Goal: Check status: Check status

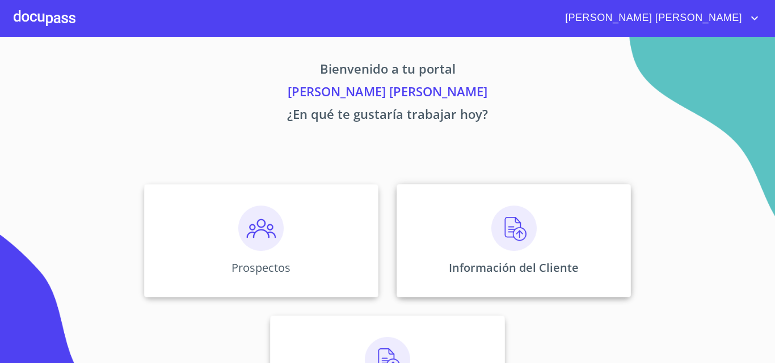
click at [499, 241] on img at bounding box center [513, 228] width 45 height 45
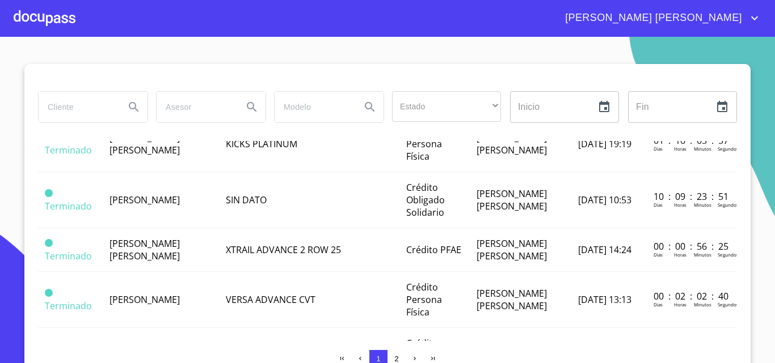
scroll to position [1077, 0]
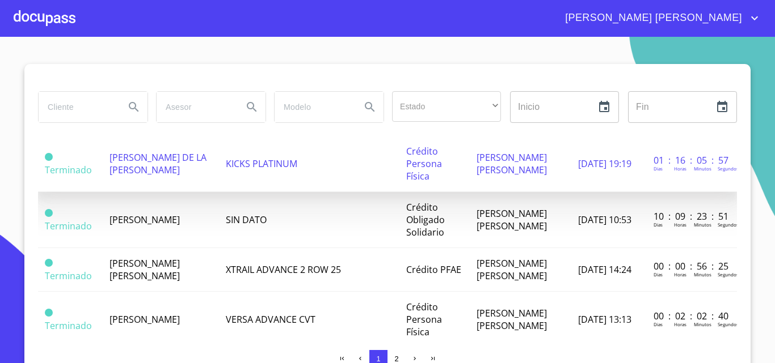
click at [159, 176] on span "[PERSON_NAME] DE LA [PERSON_NAME]" at bounding box center [157, 163] width 97 height 25
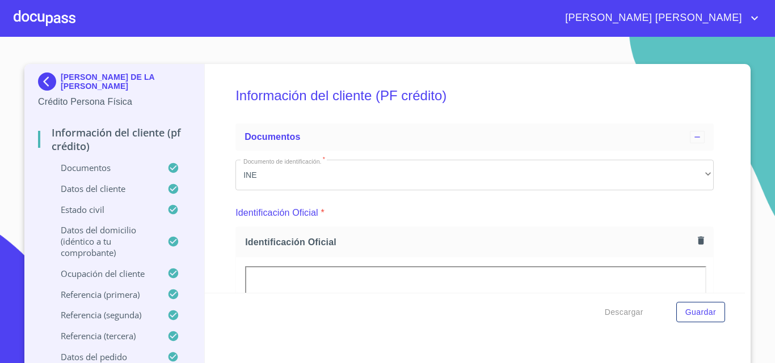
click at [54, 19] on div at bounding box center [45, 18] width 62 height 36
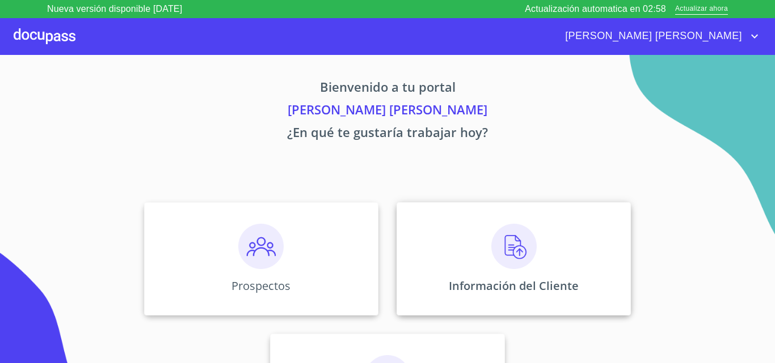
click at [493, 250] on img at bounding box center [513, 246] width 45 height 45
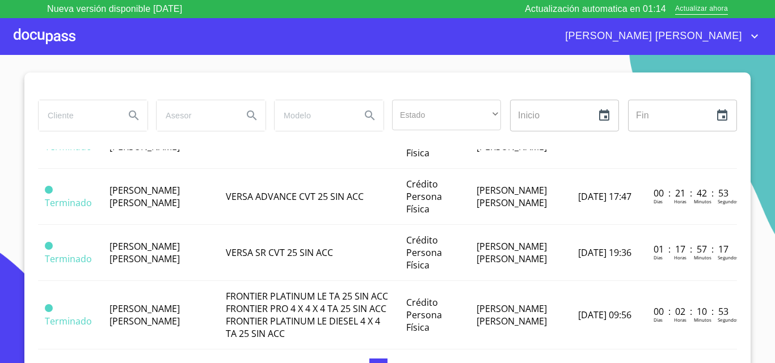
scroll to position [435, 0]
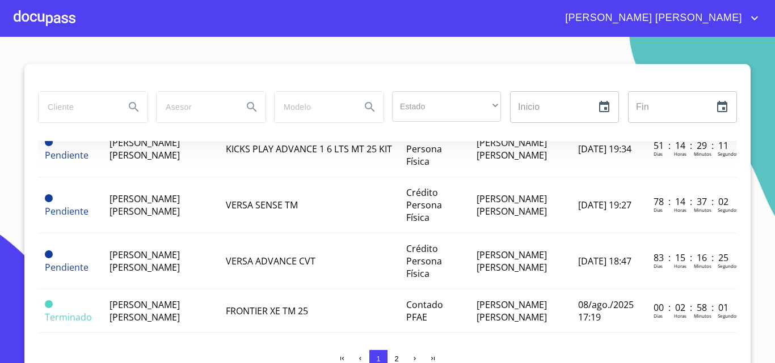
scroll to position [170, 0]
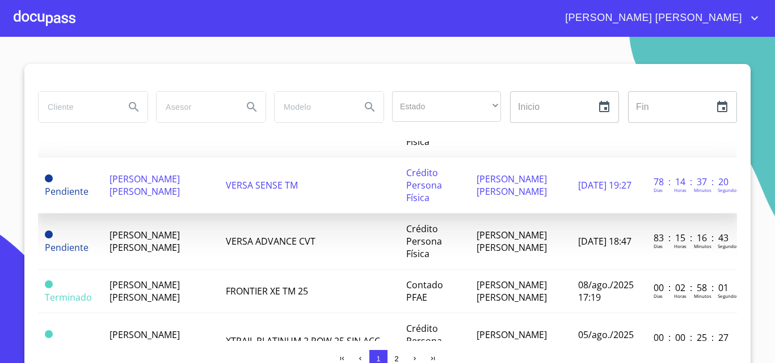
click at [175, 201] on td "[PERSON_NAME] [PERSON_NAME]" at bounding box center [161, 186] width 116 height 56
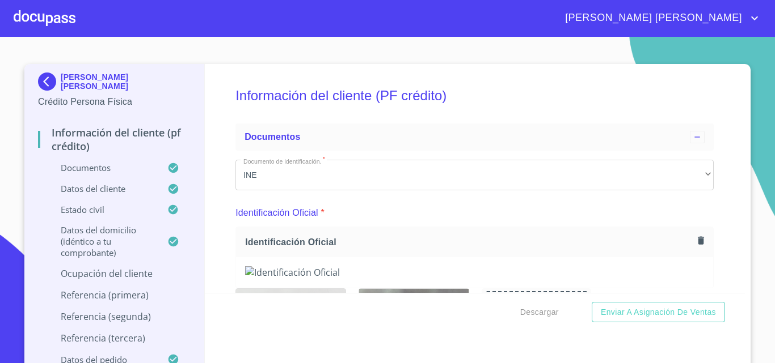
click at [55, 19] on div at bounding box center [45, 18] width 62 height 36
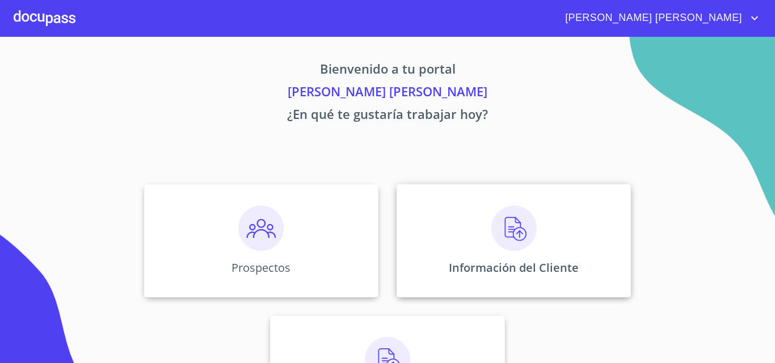
click at [526, 226] on img at bounding box center [513, 228] width 45 height 45
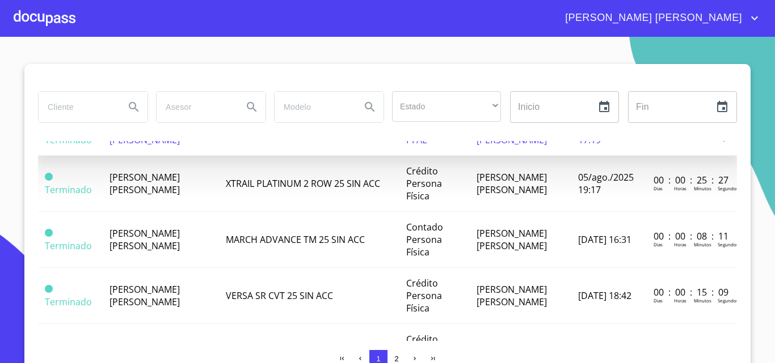
scroll to position [340, 0]
